Goal: Contribute content: Add original content to the website for others to see

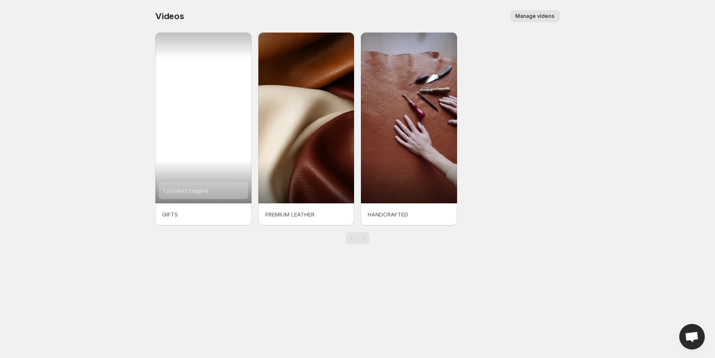
click at [183, 123] on div "1 product tagged" at bounding box center [203, 117] width 96 height 171
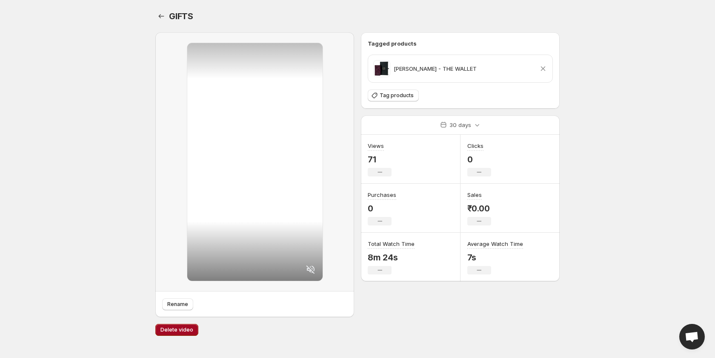
click at [166, 328] on span "Delete video" at bounding box center [176, 329] width 33 height 7
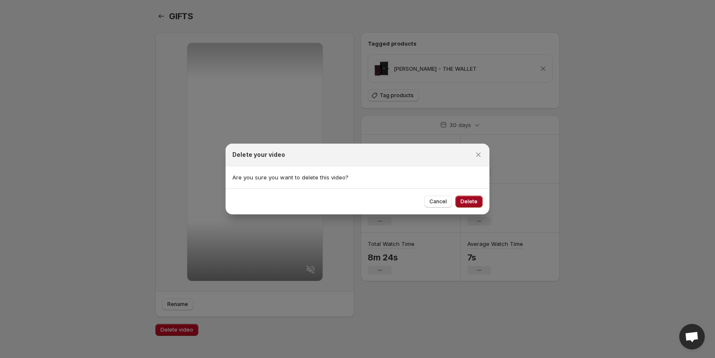
click at [472, 200] on span "Delete" at bounding box center [469, 201] width 17 height 7
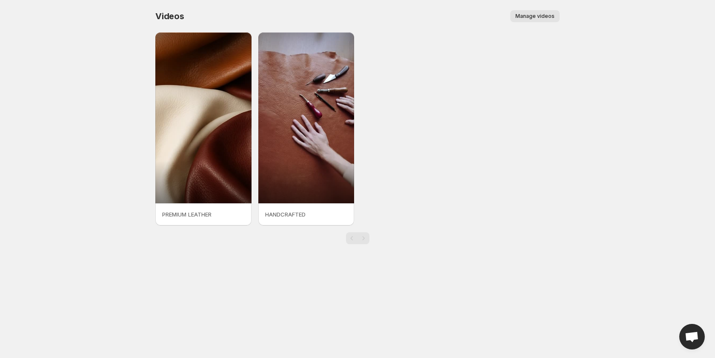
click at [534, 15] on span "Manage videos" at bounding box center [534, 16] width 39 height 7
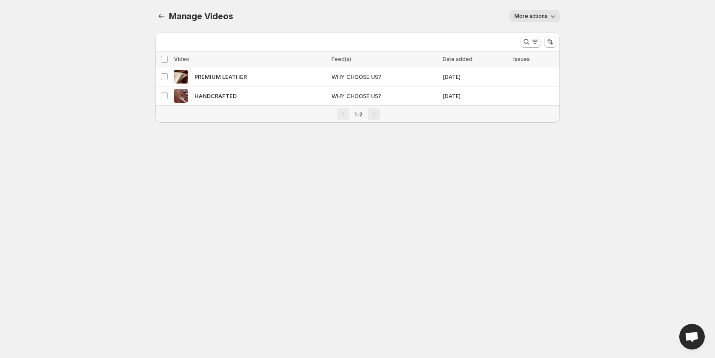
click at [553, 13] on icon "button" at bounding box center [553, 16] width 9 height 9
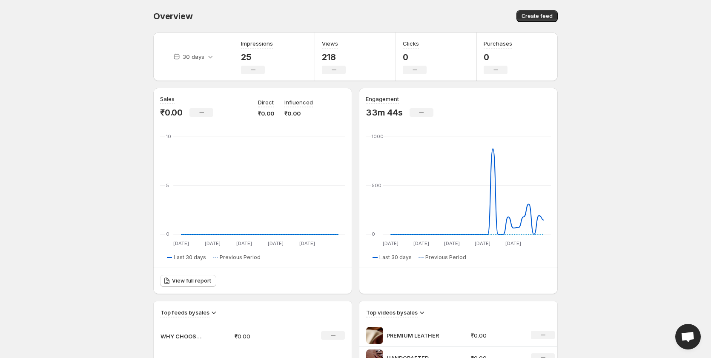
click at [537, 24] on div "Overview. This page is ready Overview Create feed" at bounding box center [355, 16] width 404 height 32
click at [533, 17] on span "Create feed" at bounding box center [536, 16] width 31 height 7
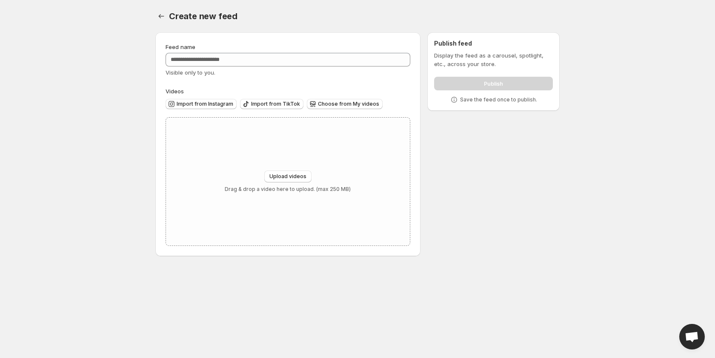
click at [501, 165] on div "Feed name Visible only to you. Videos Import from Instagram Import from TikTok …" at bounding box center [354, 146] width 411 height 240
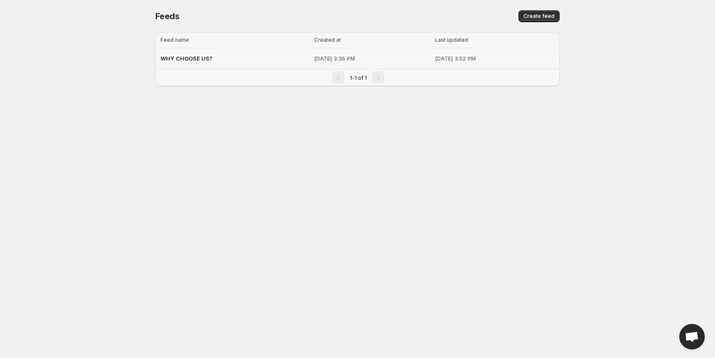
click at [188, 61] on span "WHY CHOOSE US?" at bounding box center [186, 58] width 52 height 7
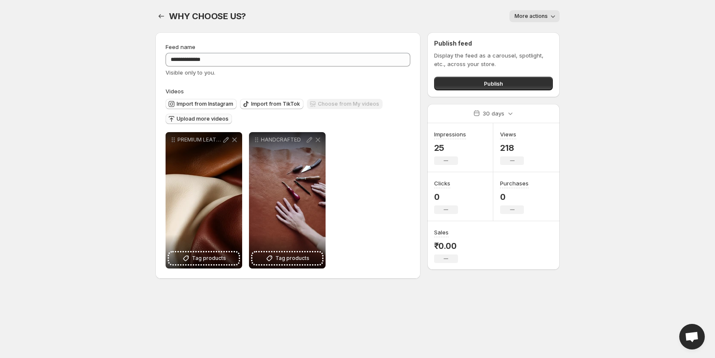
click at [195, 119] on span "Upload more videos" at bounding box center [203, 118] width 52 height 7
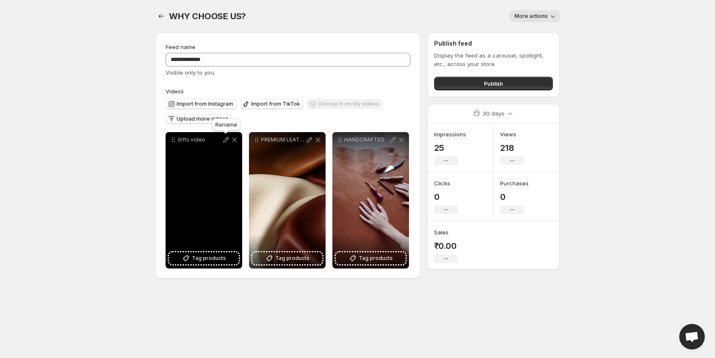
click at [226, 140] on icon at bounding box center [226, 139] width 9 height 9
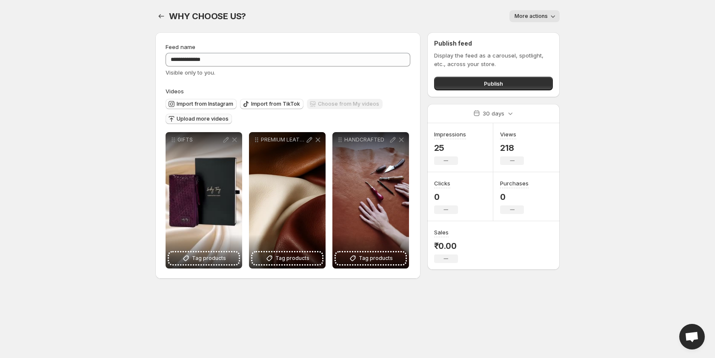
click at [467, 301] on body "**********" at bounding box center [357, 179] width 715 height 358
